Goal: Task Accomplishment & Management: Complete application form

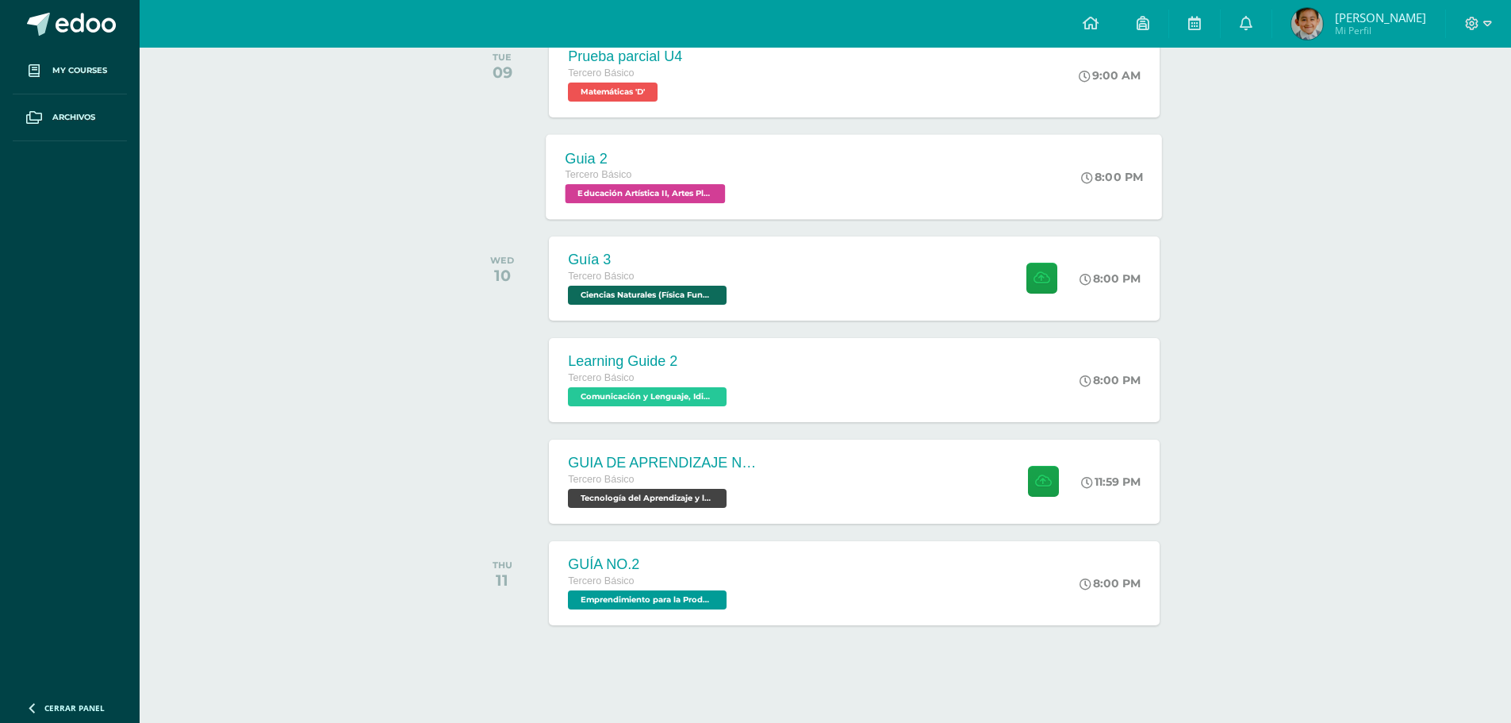
scroll to position [282, 0]
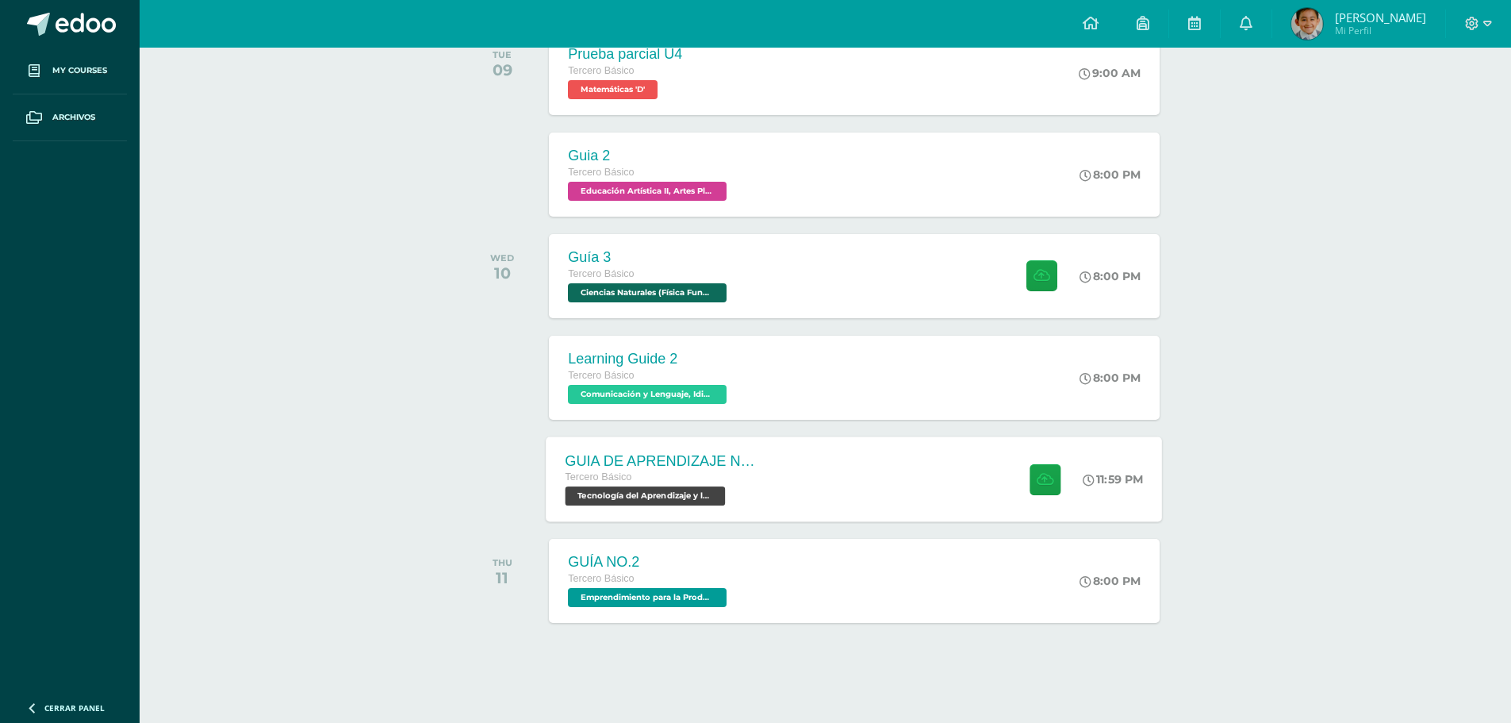
click at [841, 483] on div "GUIA DE APRENDIZAJE NO 3 / VIDEO Tercero Básico Tecnología del Aprendizaje y la…" at bounding box center [855, 478] width 616 height 85
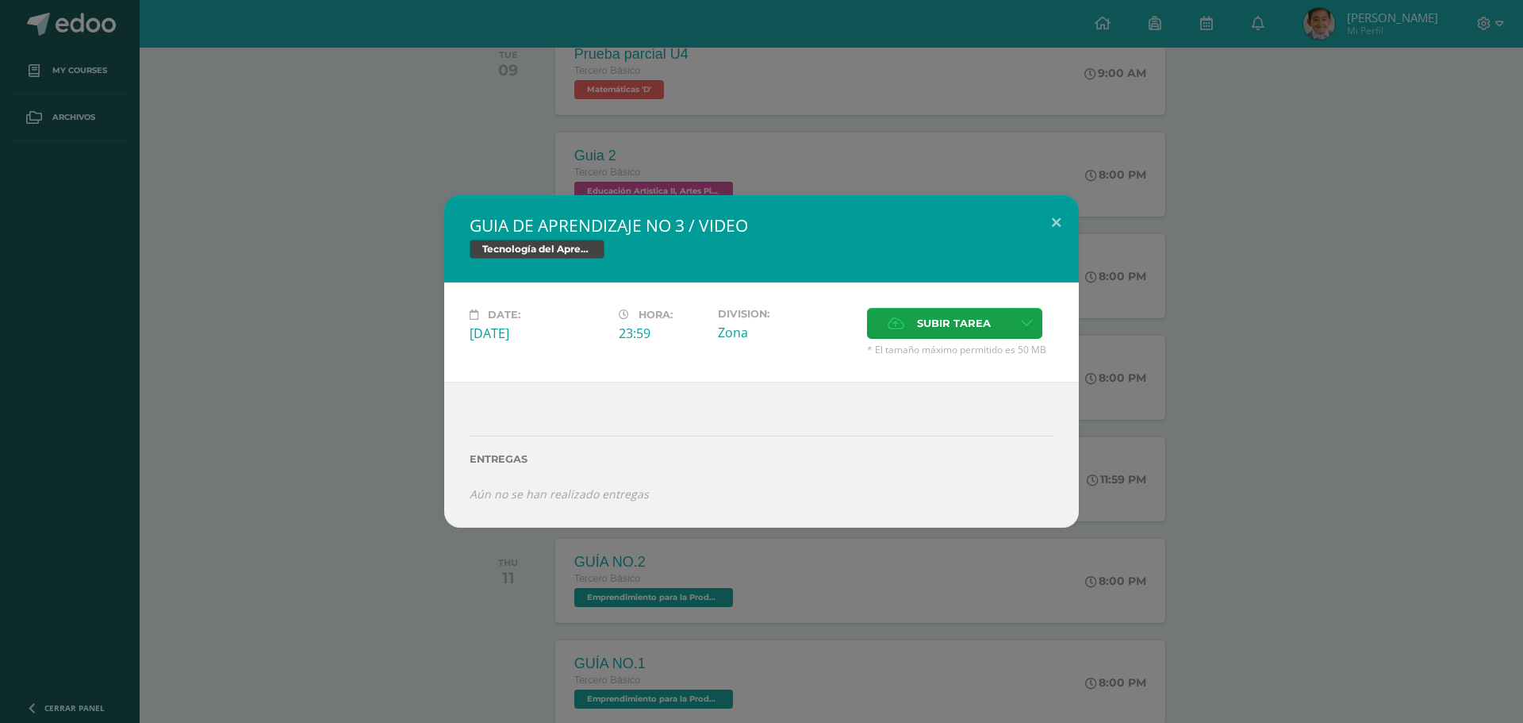
drag, startPoint x: 755, startPoint y: 215, endPoint x: 627, endPoint y: 229, distance: 129.3
click at [636, 231] on h2 "GUIA DE APRENDIZAJE NO 3 / VIDEO" at bounding box center [762, 225] width 584 height 22
drag, startPoint x: 624, startPoint y: 225, endPoint x: 504, endPoint y: 217, distance: 120.8
click at [504, 217] on h2 "GUIA DE APRENDIZAJE NO 3 / VIDEO" at bounding box center [762, 225] width 584 height 22
click at [1075, 217] on button at bounding box center [1056, 222] width 45 height 54
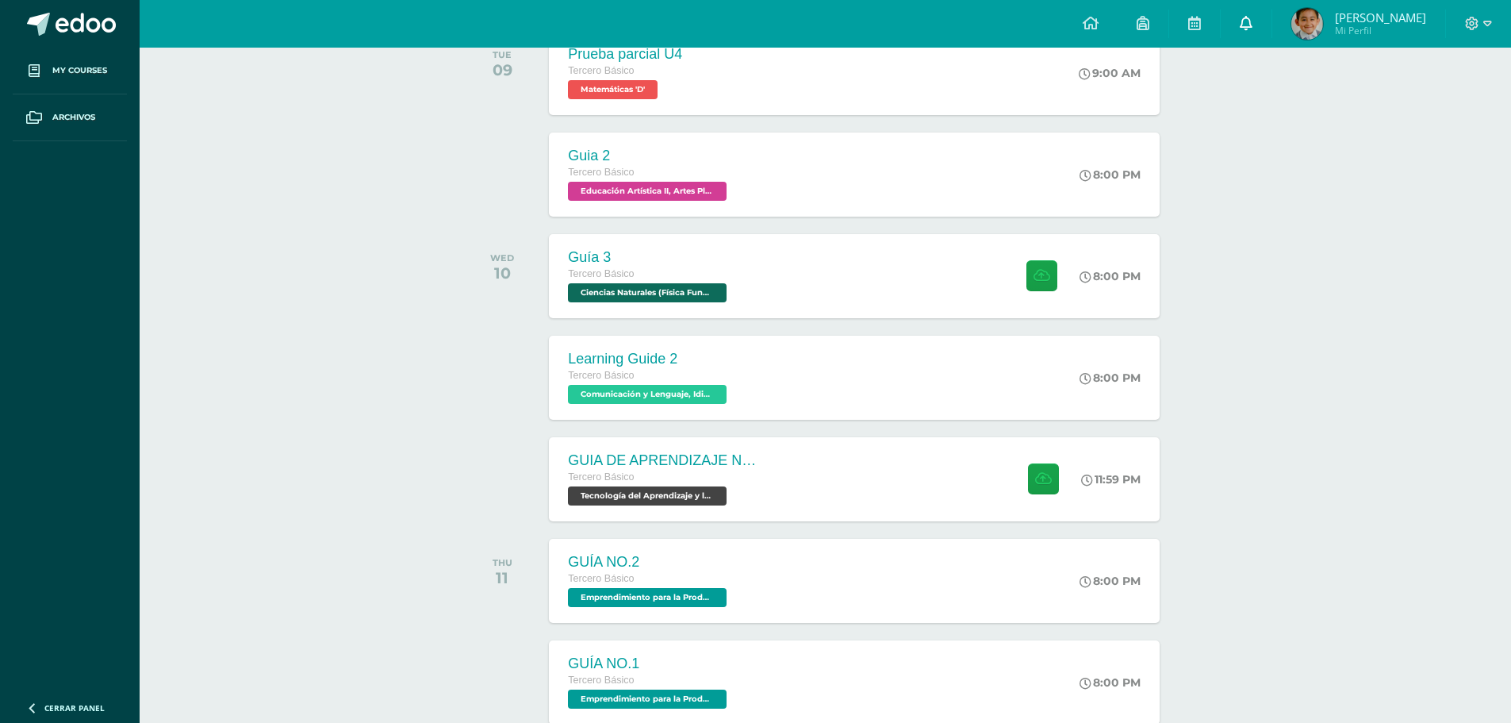
click at [1245, 24] on link at bounding box center [1246, 24] width 51 height 48
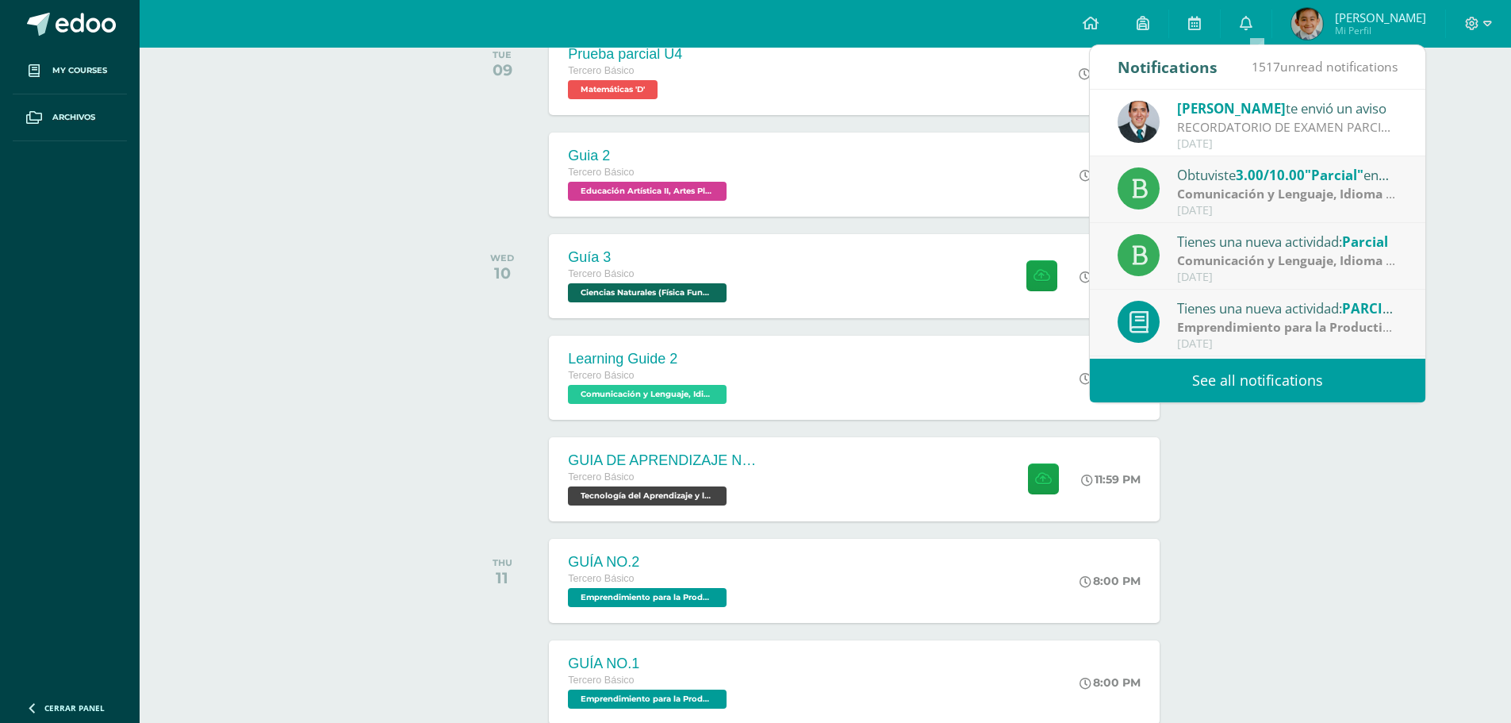
click at [1211, 382] on link "See all notifications" at bounding box center [1258, 381] width 336 height 44
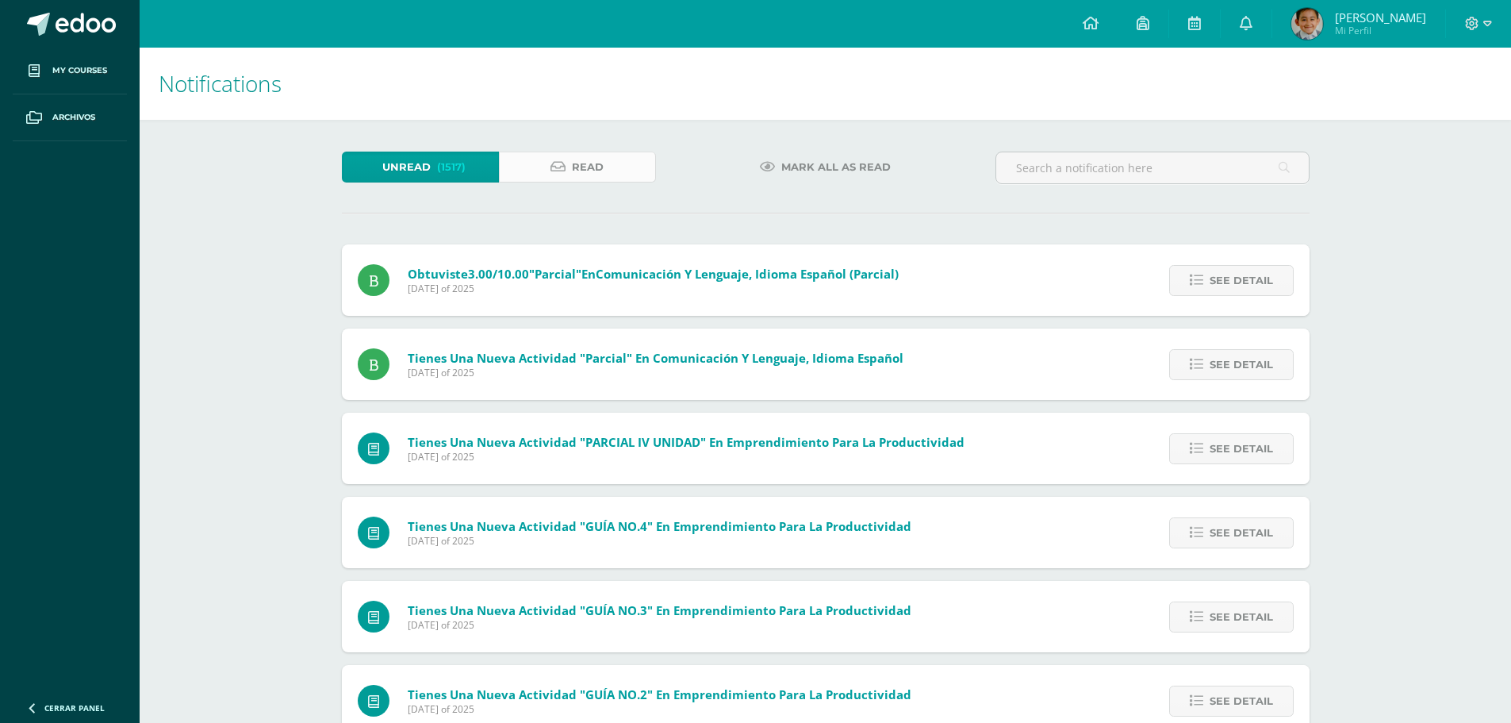
click at [578, 156] on span "Read" at bounding box center [588, 166] width 32 height 29
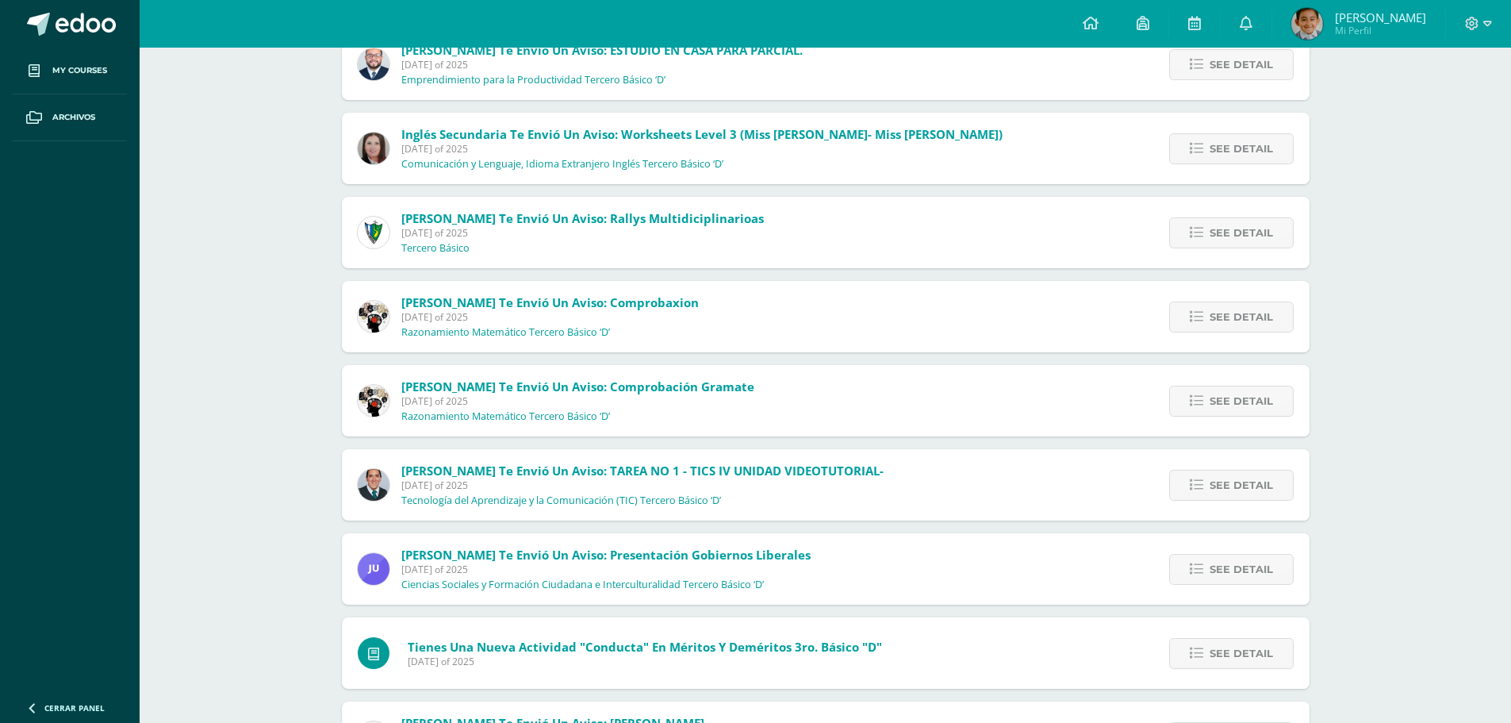
scroll to position [317, 0]
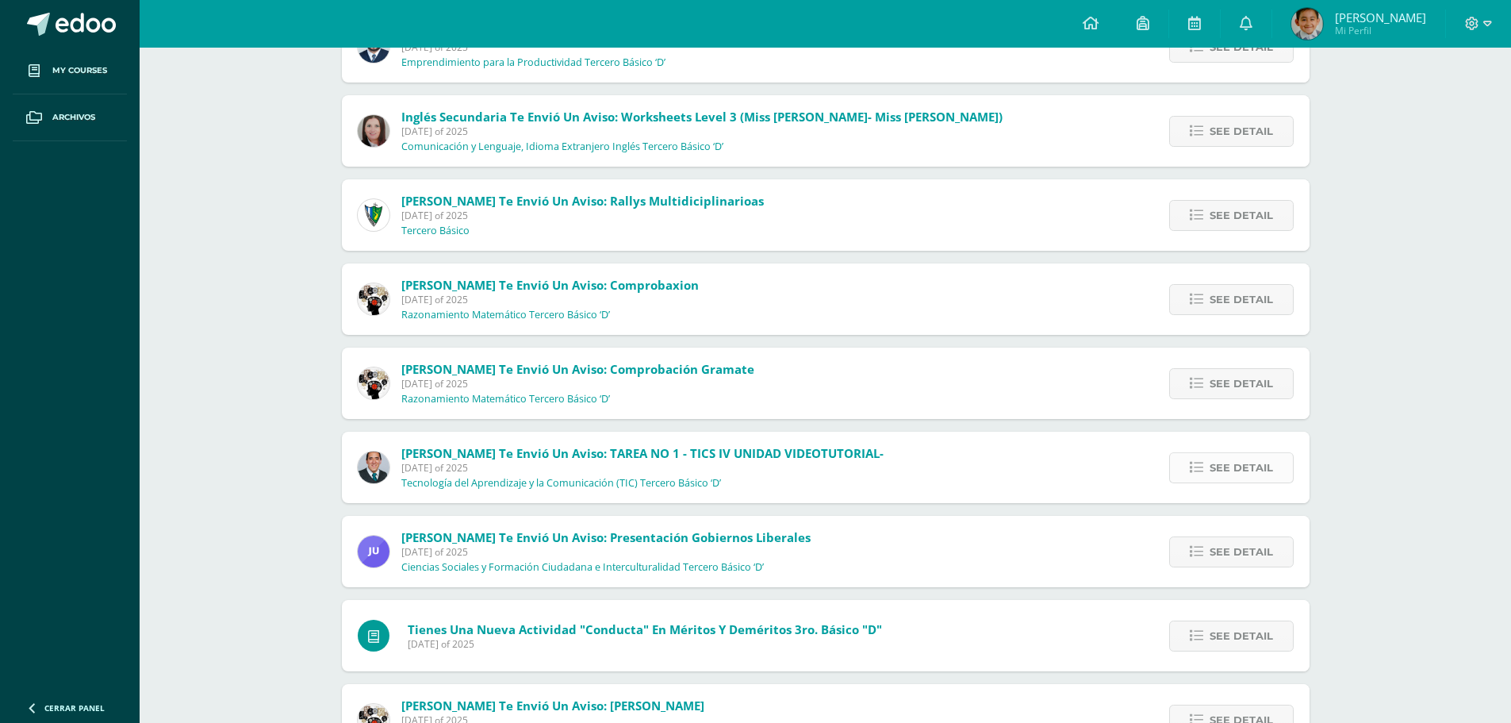
click at [1260, 470] on span "See detail" at bounding box center [1241, 467] width 63 height 29
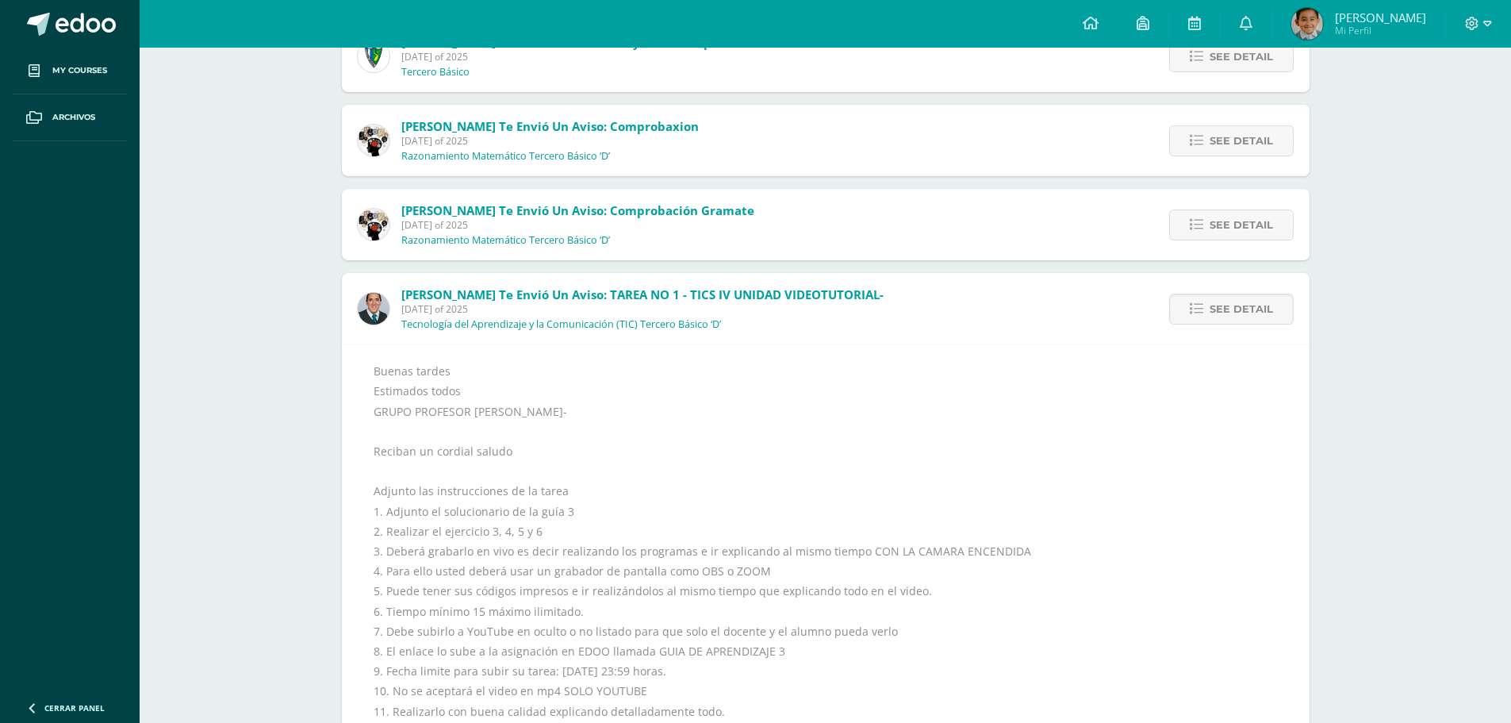
scroll to position [555, 0]
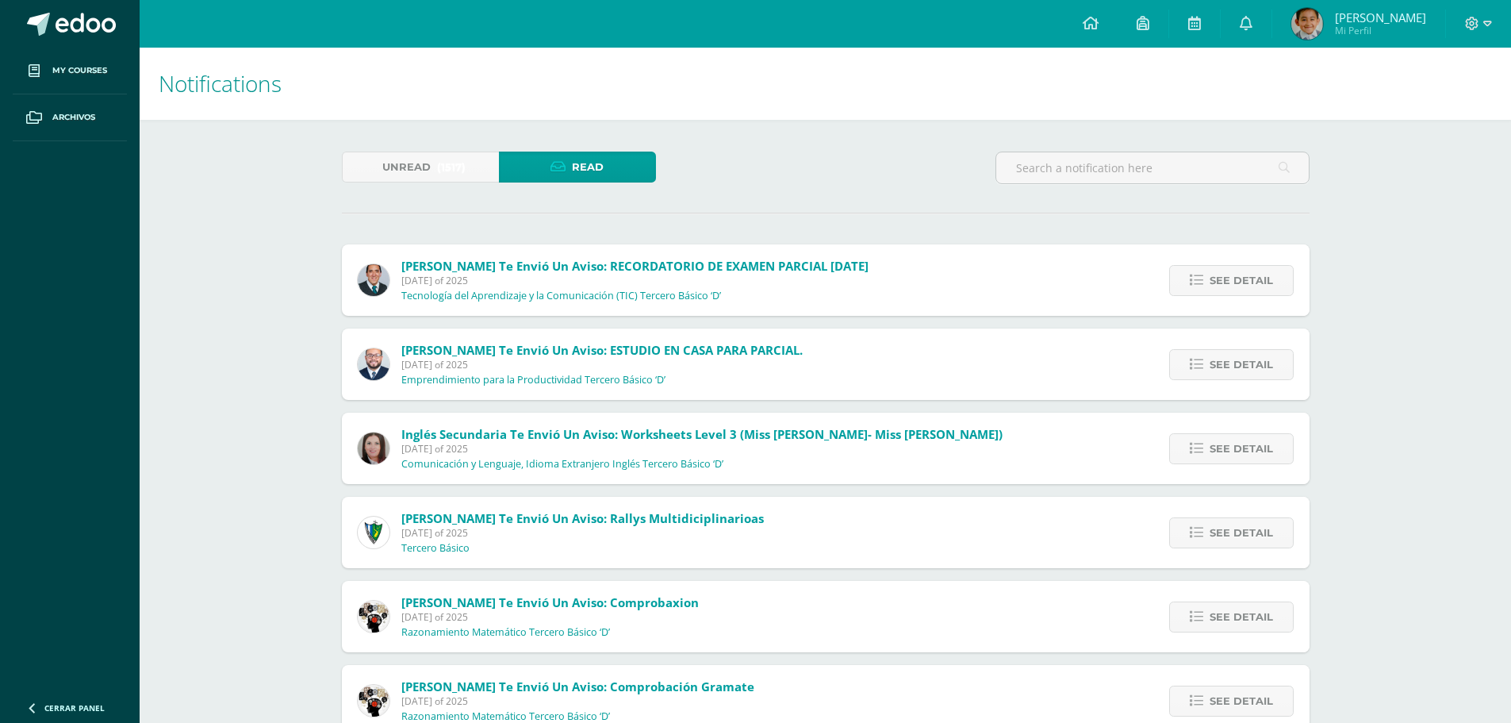
scroll to position [435, 0]
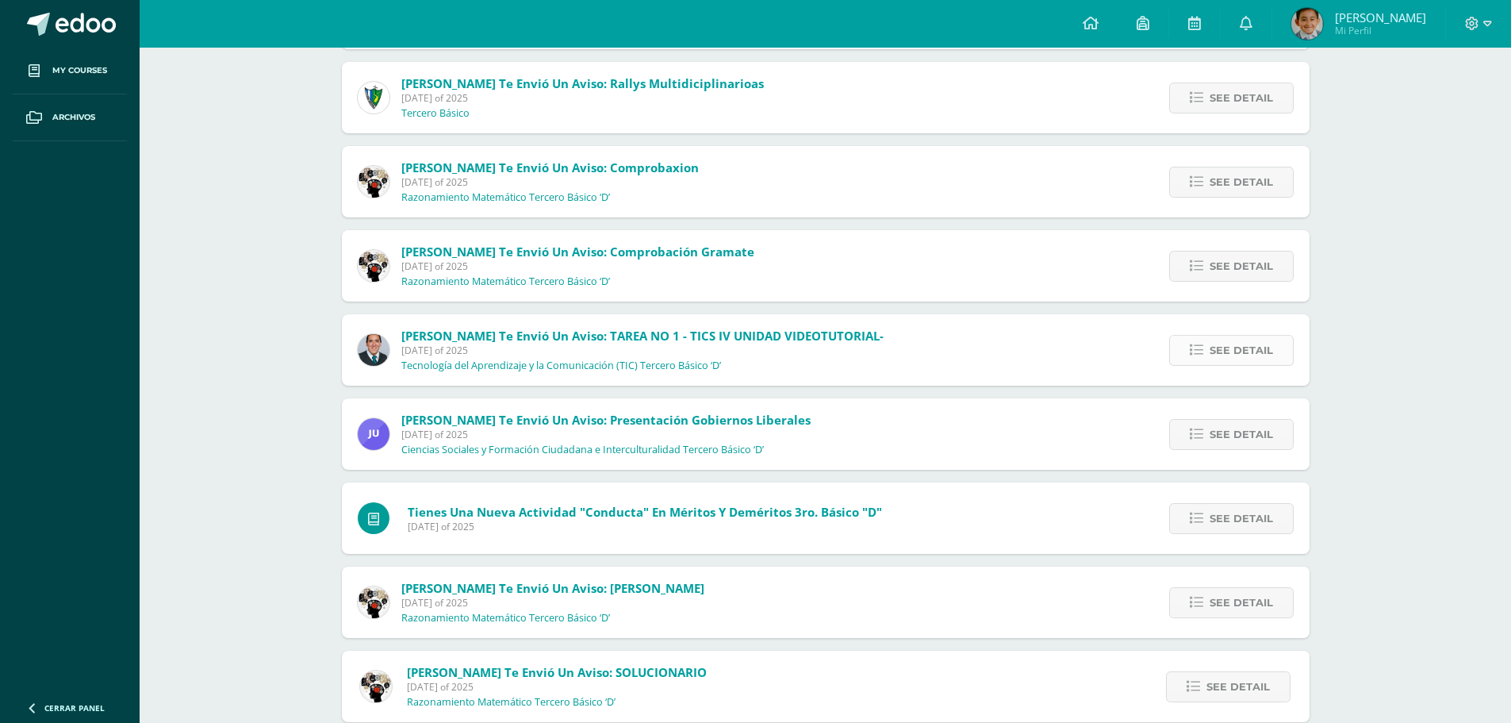
click at [1190, 345] on link "See detail" at bounding box center [1232, 350] width 125 height 31
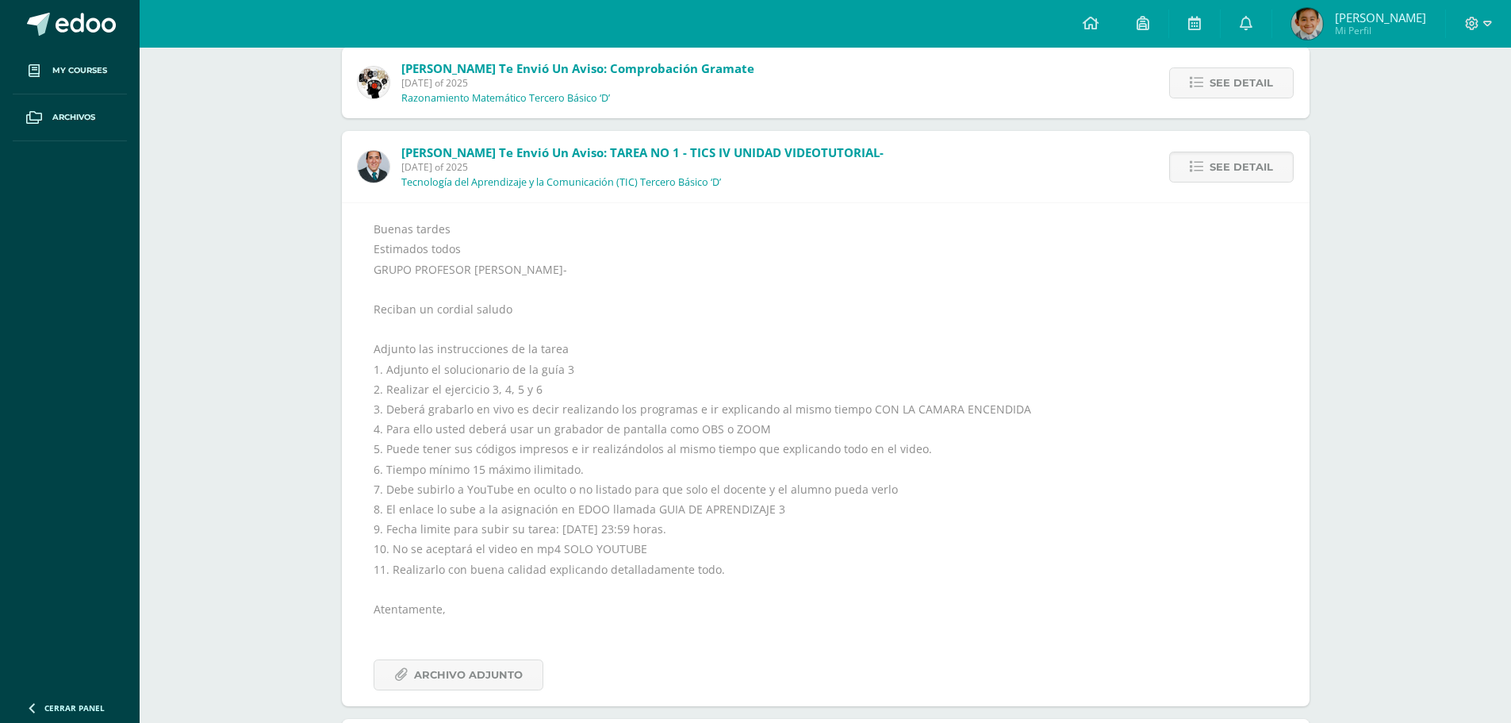
scroll to position [673, 0]
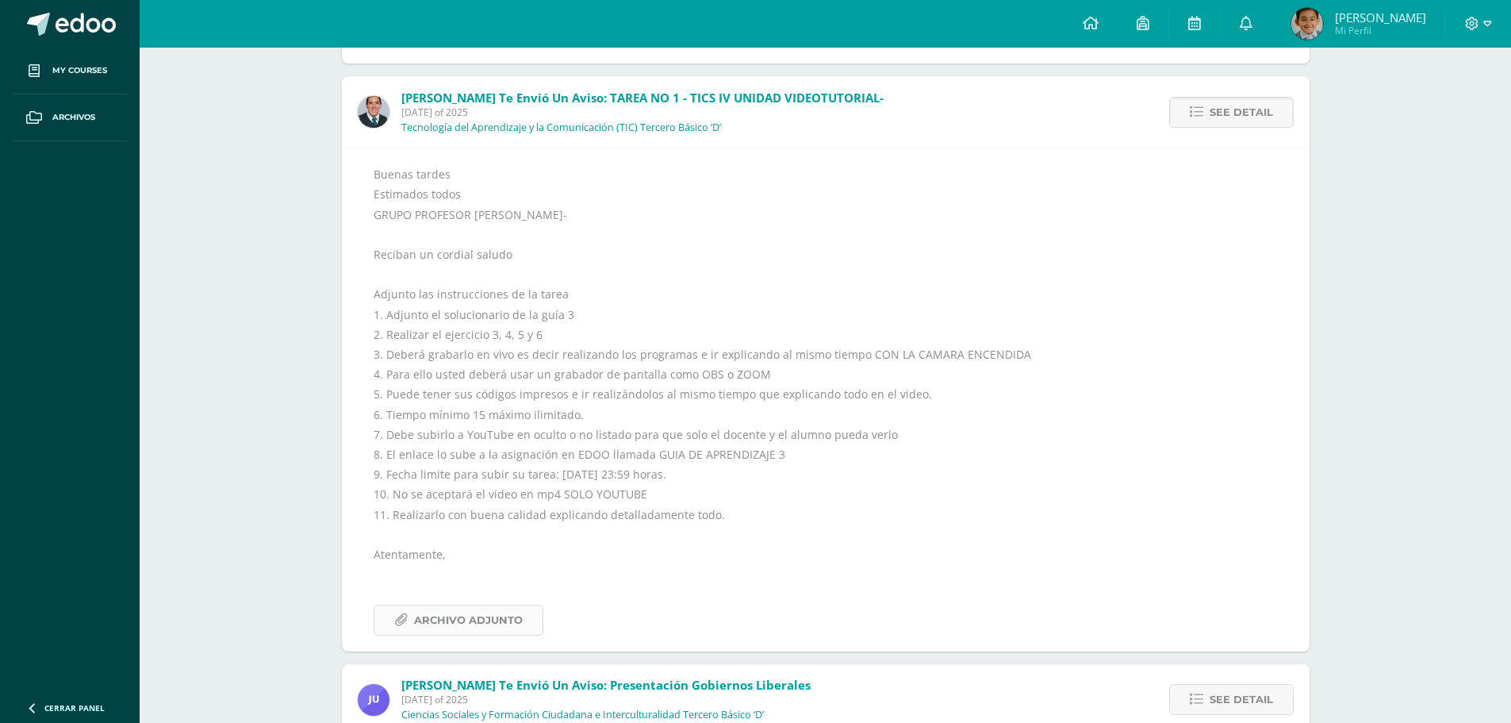
click at [443, 614] on span "Archivo Adjunto" at bounding box center [468, 619] width 109 height 29
click at [1097, 26] on icon at bounding box center [1091, 23] width 16 height 14
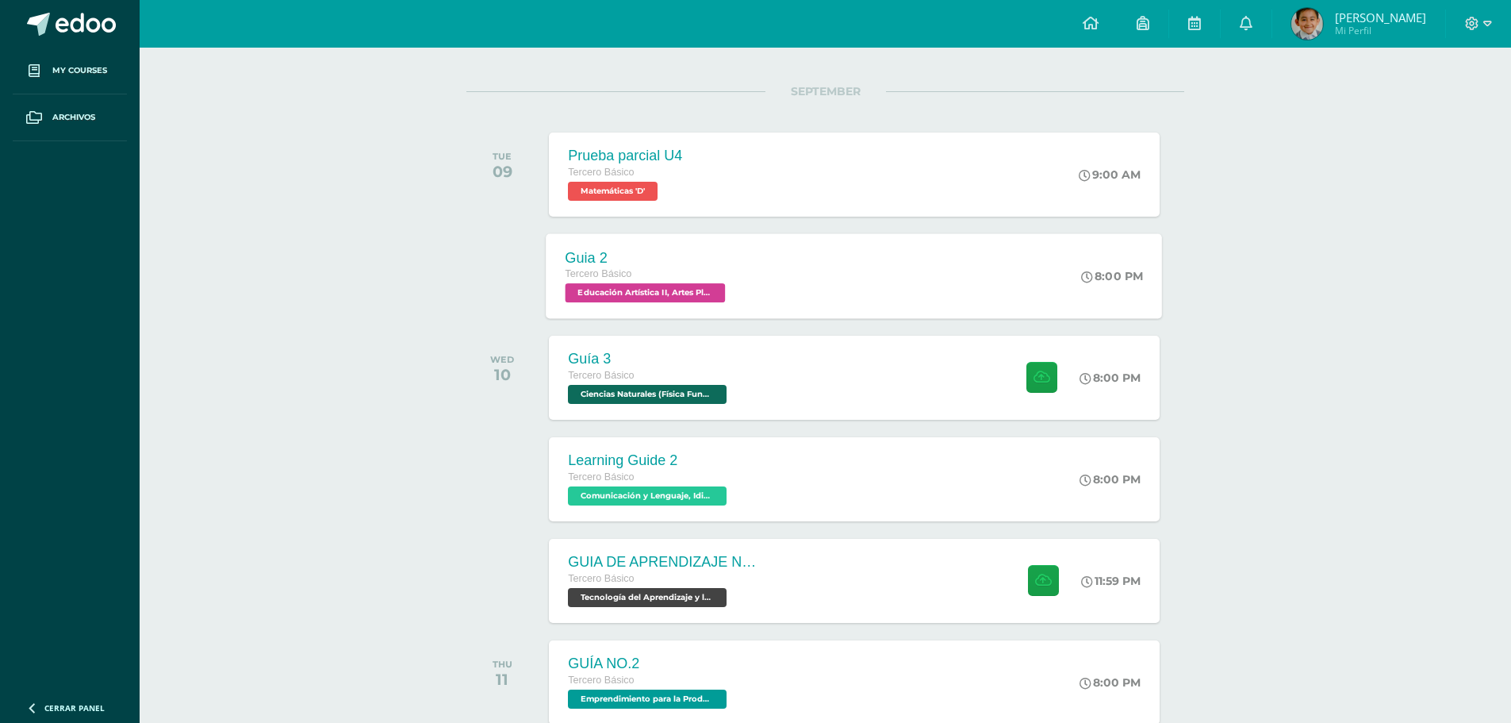
scroll to position [282, 0]
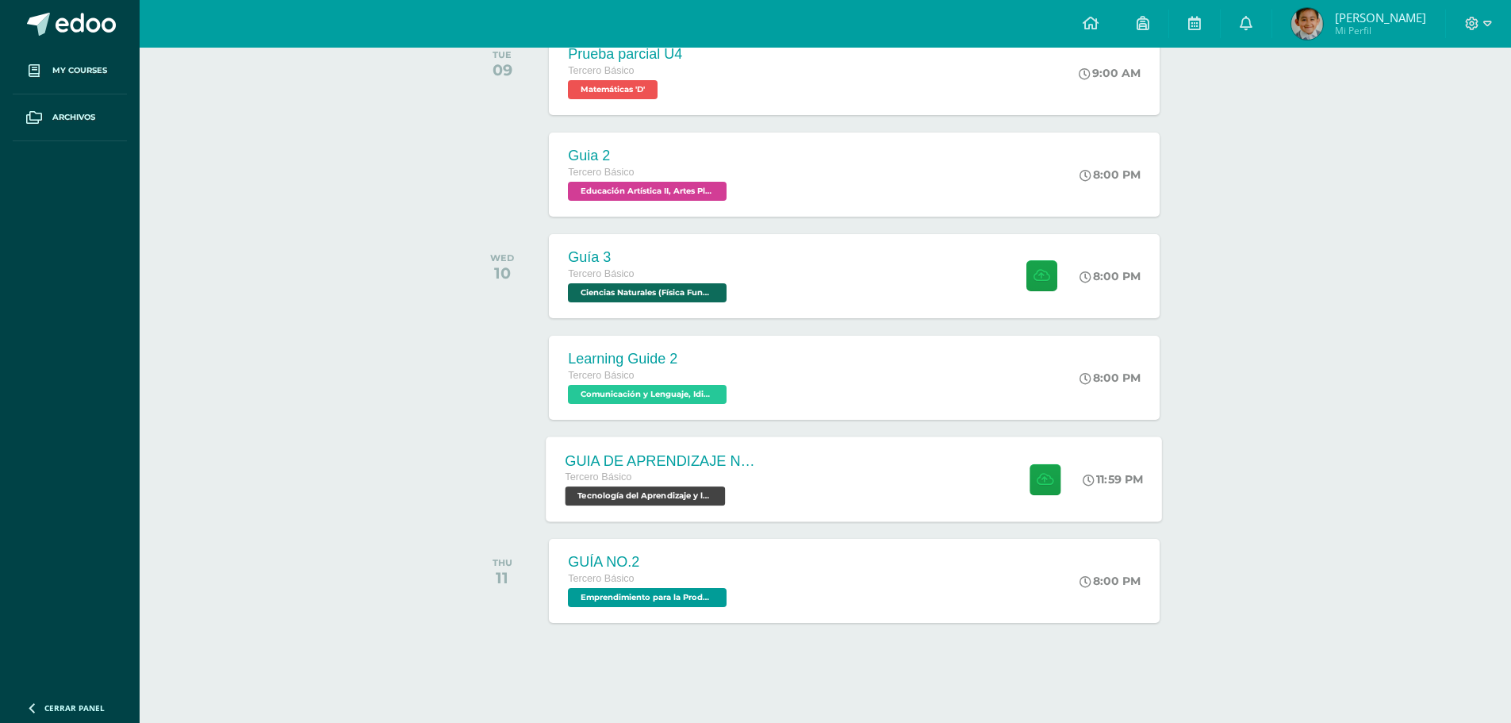
click at [865, 490] on div "GUIA DE APRENDIZAJE NO 3 / VIDEO Tercero Básico Tecnología del Aprendizaje y la…" at bounding box center [855, 478] width 616 height 85
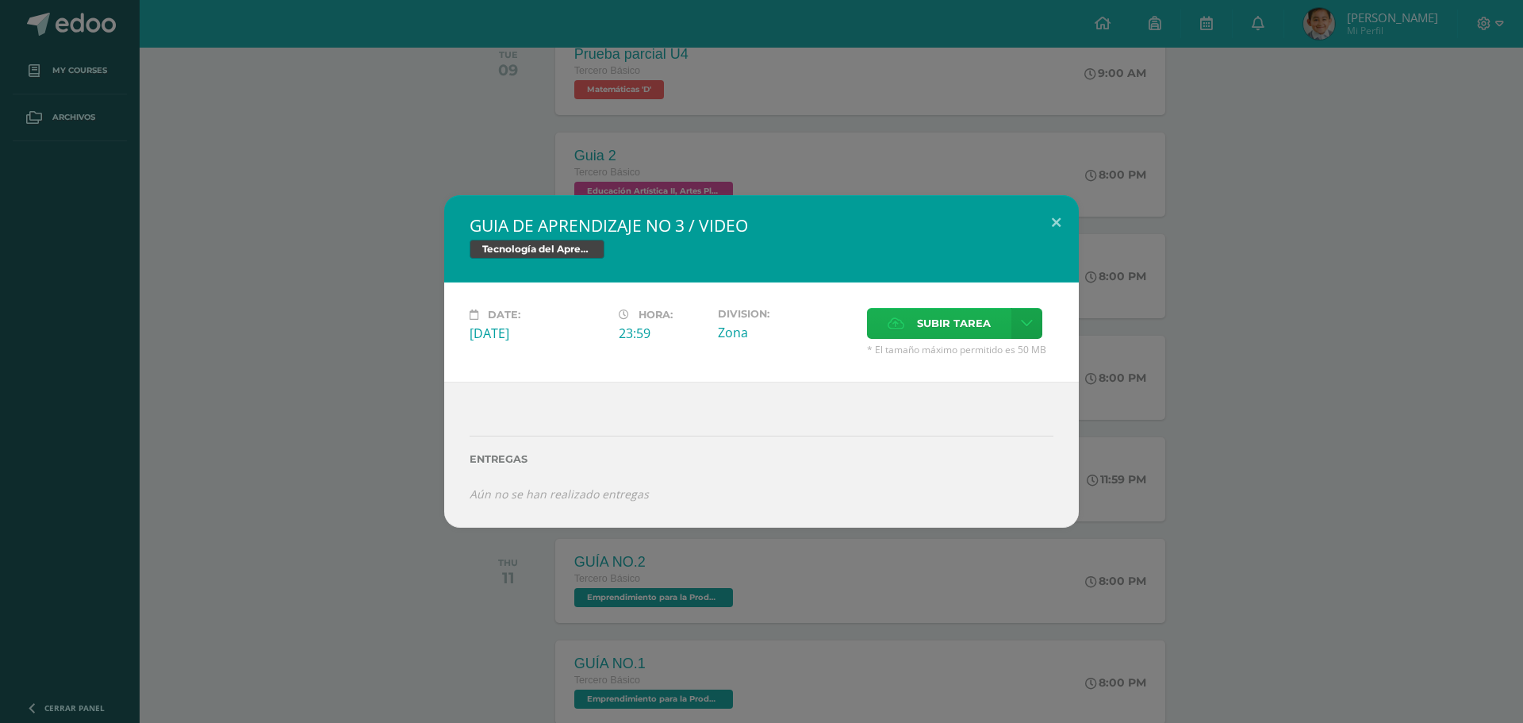
click at [967, 328] on span "Subir tarea" at bounding box center [954, 323] width 74 height 29
click at [0, 0] on input "Subir tarea" at bounding box center [0, 0] width 0 height 0
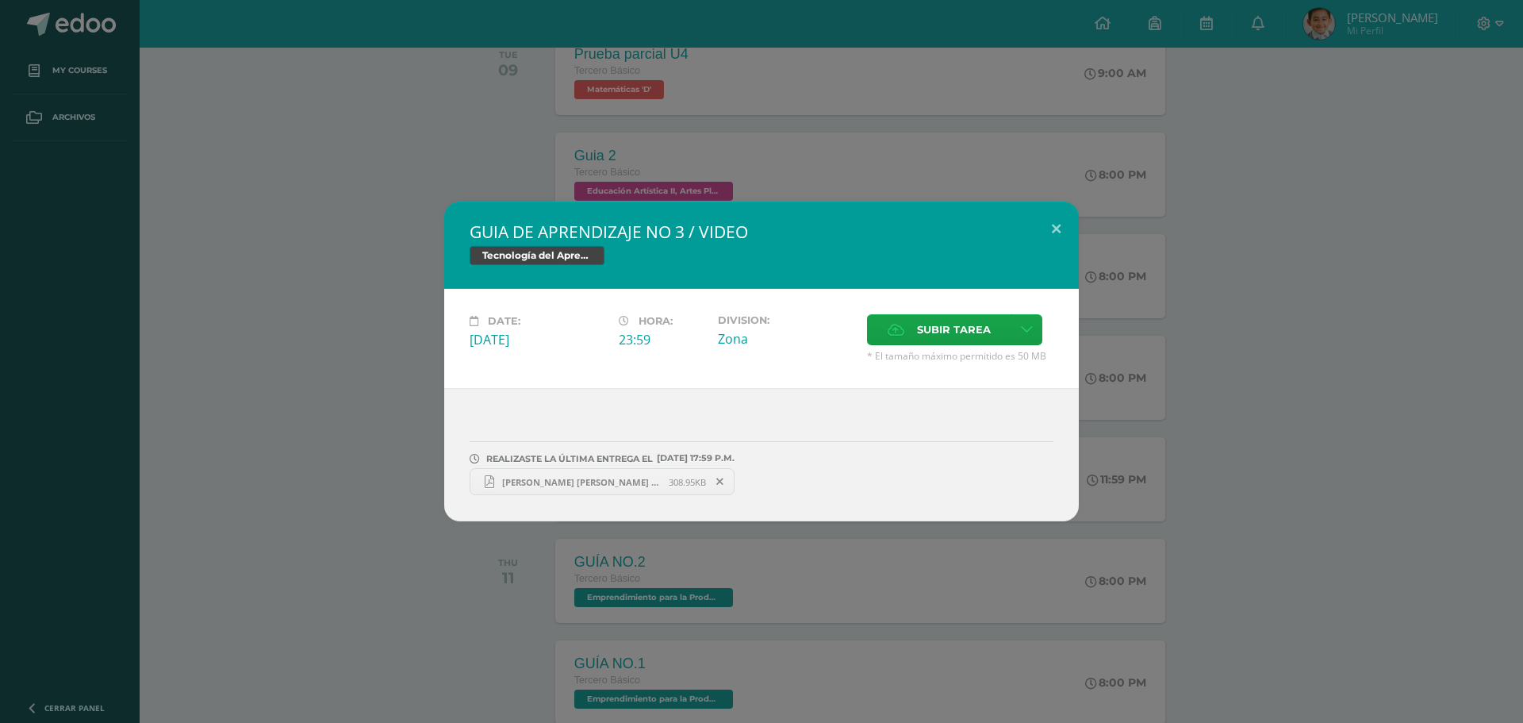
click at [571, 480] on span "[PERSON_NAME] [PERSON_NAME] - TICS guía No.3 - Video Tutorial ejercicios del 3 …" at bounding box center [581, 482] width 175 height 12
click at [1059, 223] on button at bounding box center [1056, 229] width 45 height 54
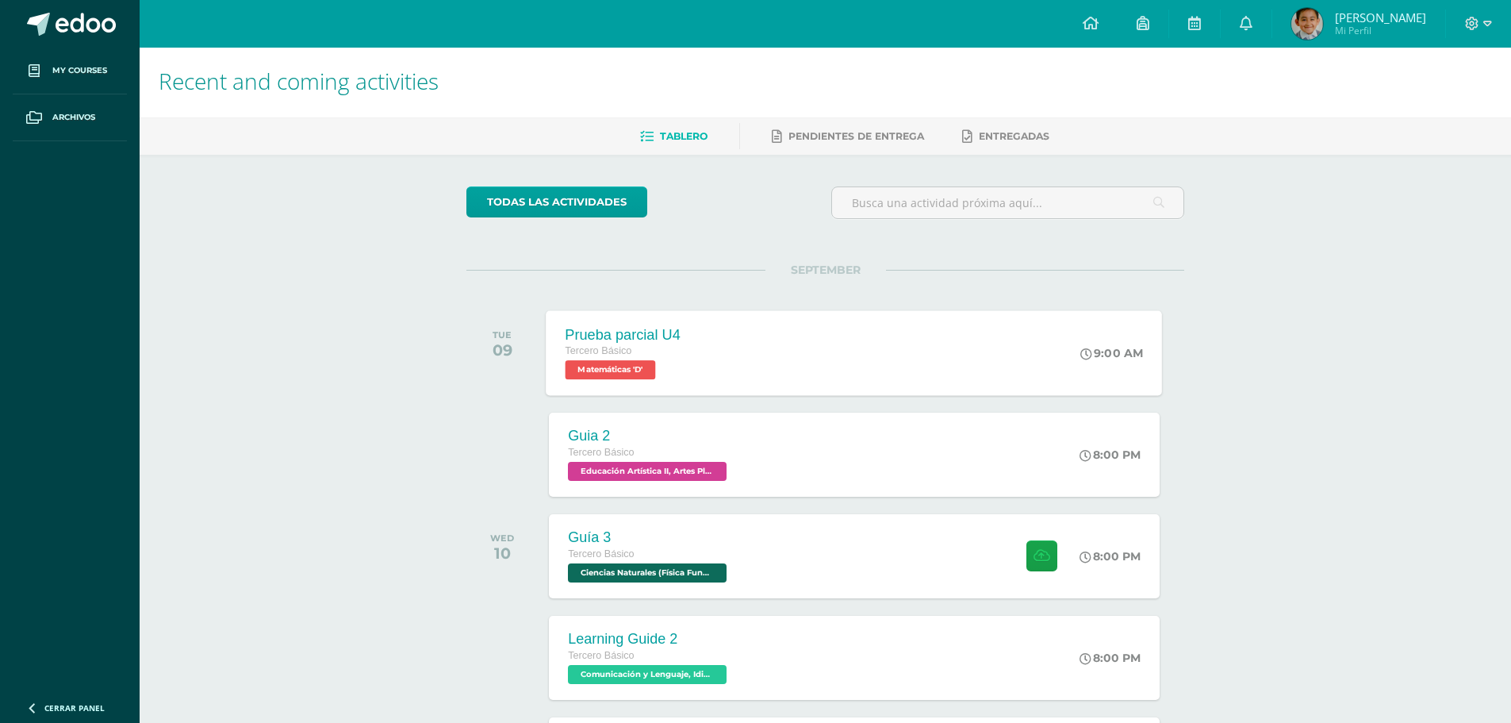
scroll to position [0, 0]
